Goal: Task Accomplishment & Management: Use online tool/utility

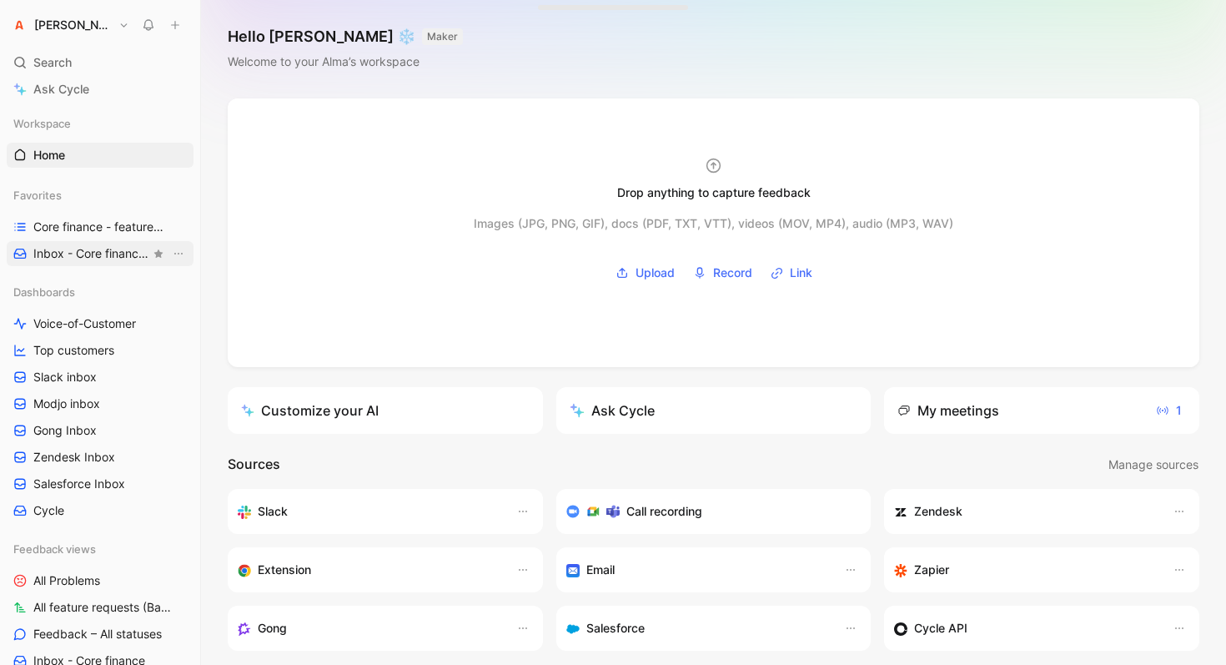
click at [60, 254] on span "Inbox - Core finance Feedback views" at bounding box center [91, 254] width 117 height 18
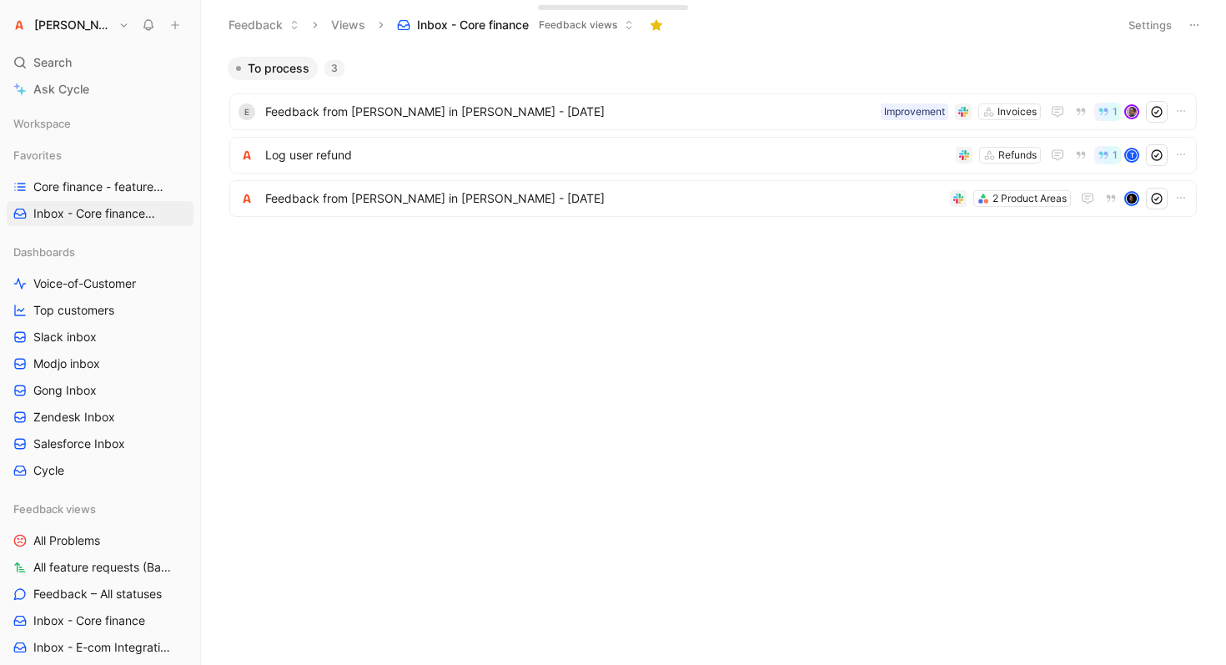
click at [406, 343] on body "[PERSON_NAME] Search ⌘ K Ask Cycle Workspace Favorites Core finance - features …" at bounding box center [613, 332] width 1226 height 665
click at [351, 164] on span "Log user refund" at bounding box center [607, 155] width 684 height 20
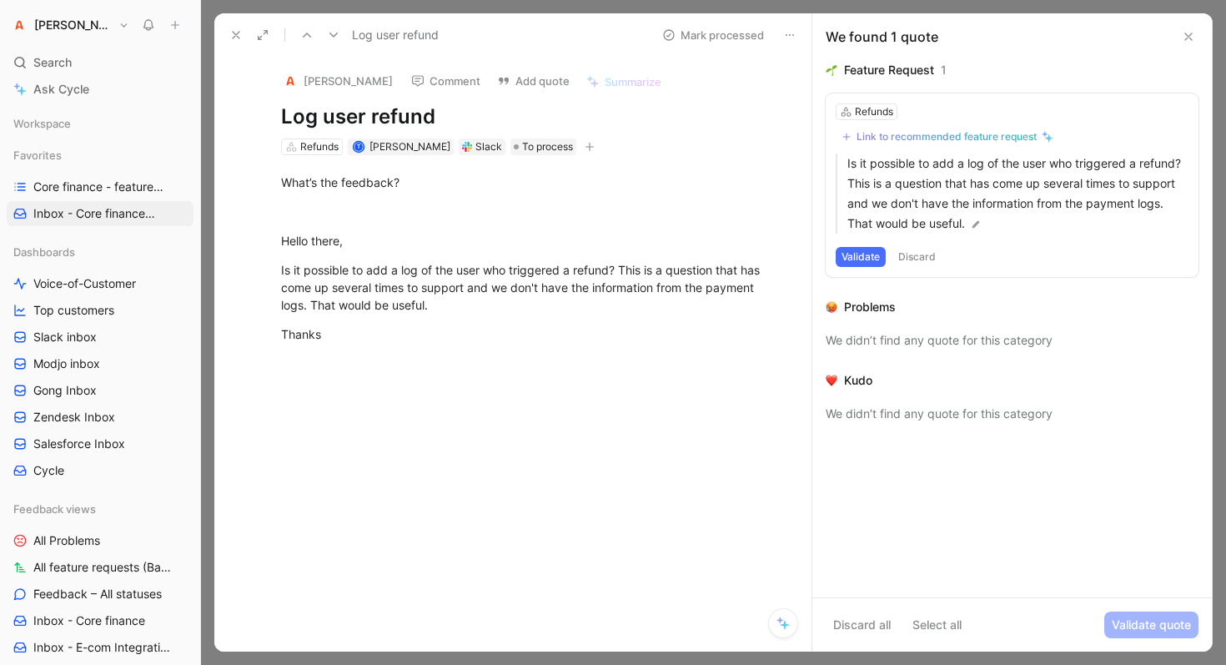
click at [1016, 136] on div "Link to recommended feature request" at bounding box center [946, 136] width 180 height 13
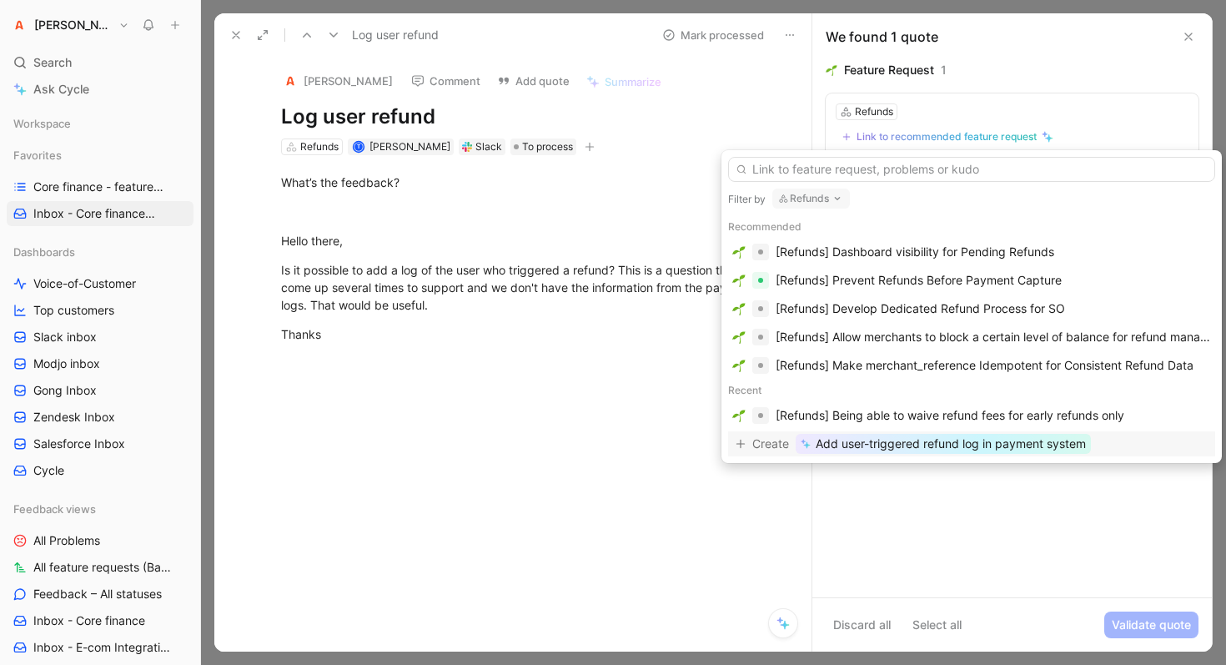
type input "I"
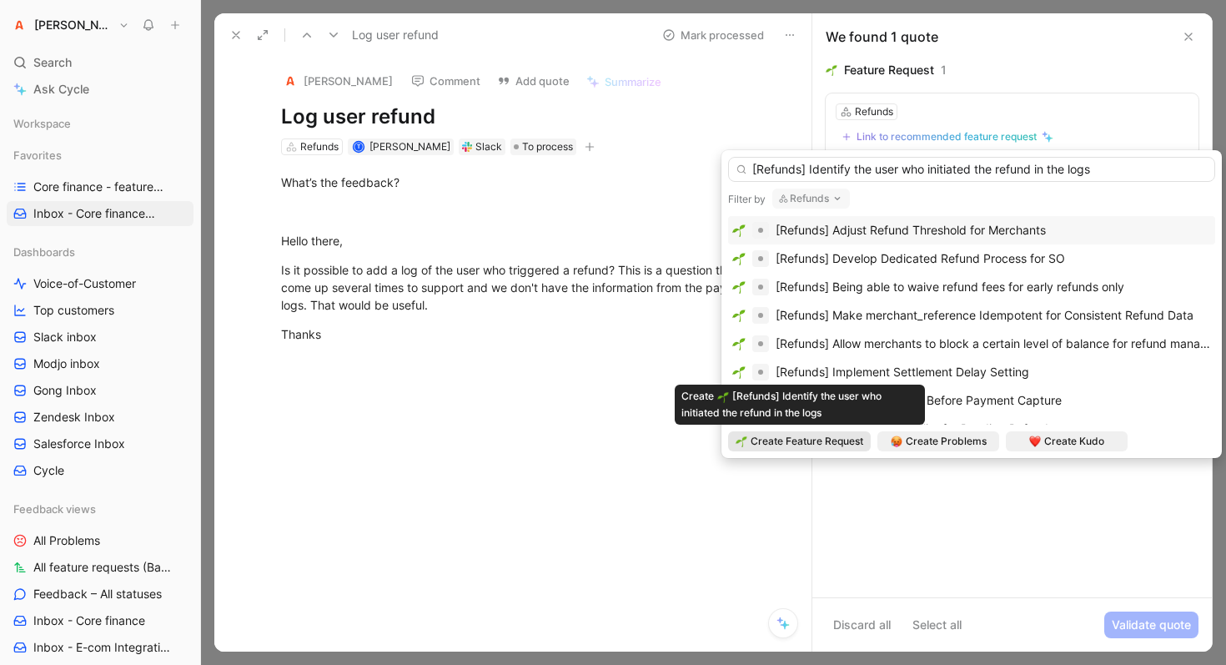
type input "[Refunds] Identify the user who initiated the refund in the logs"
click at [801, 436] on span "Create Feature Request" at bounding box center [807, 441] width 113 height 17
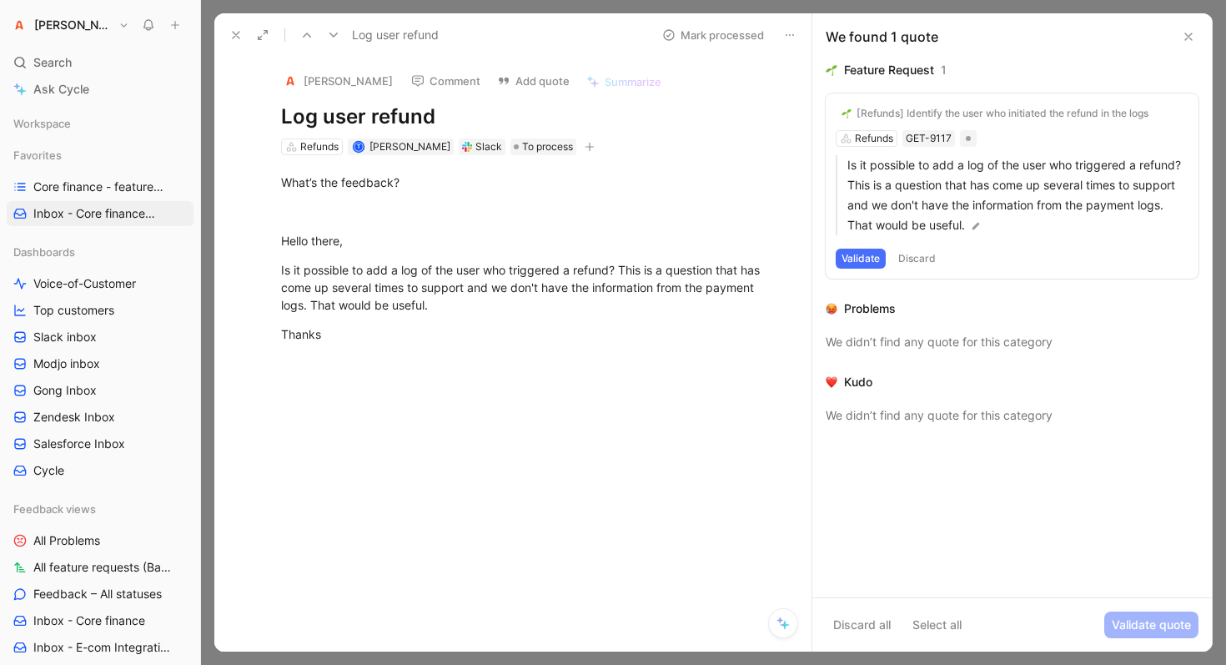
click at [876, 258] on button "Validate" at bounding box center [861, 259] width 50 height 20
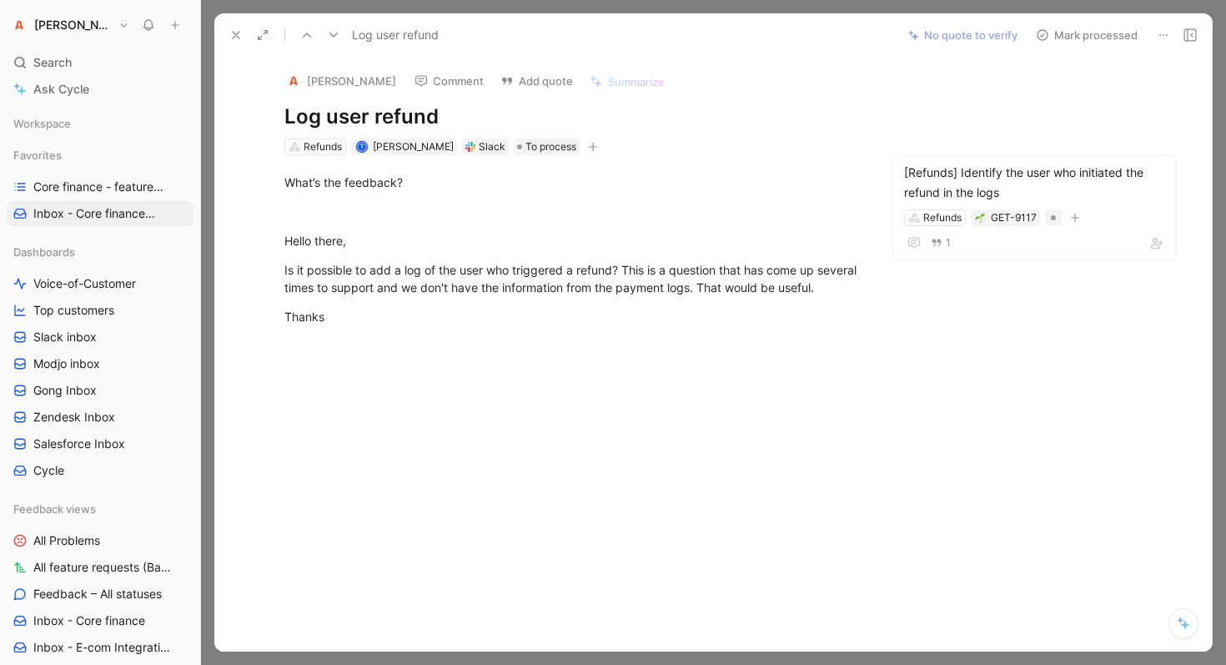
click at [1096, 30] on button "Mark processed" at bounding box center [1086, 34] width 117 height 23
